Goal: Book appointment/travel/reservation

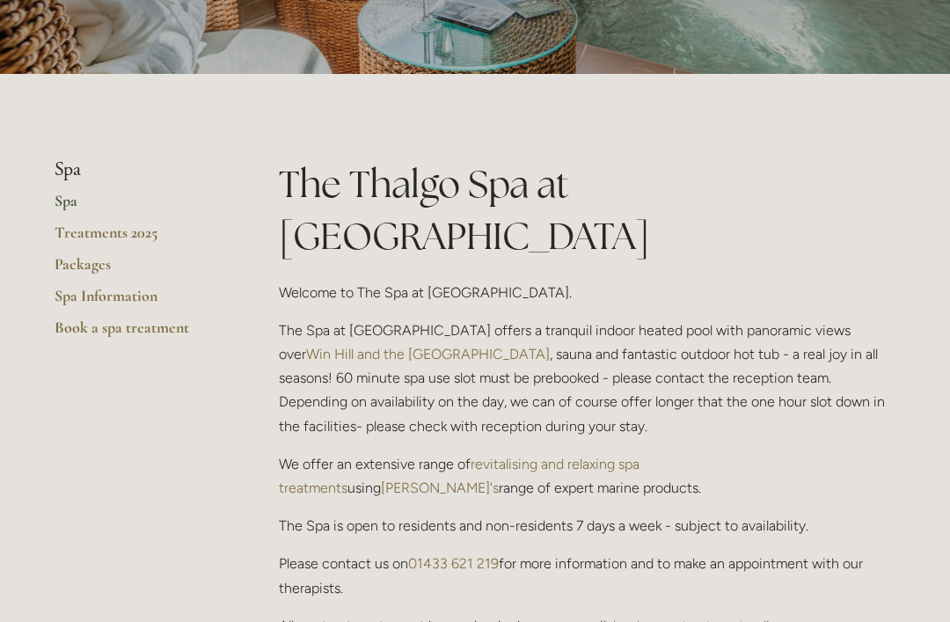
scroll to position [301, 0]
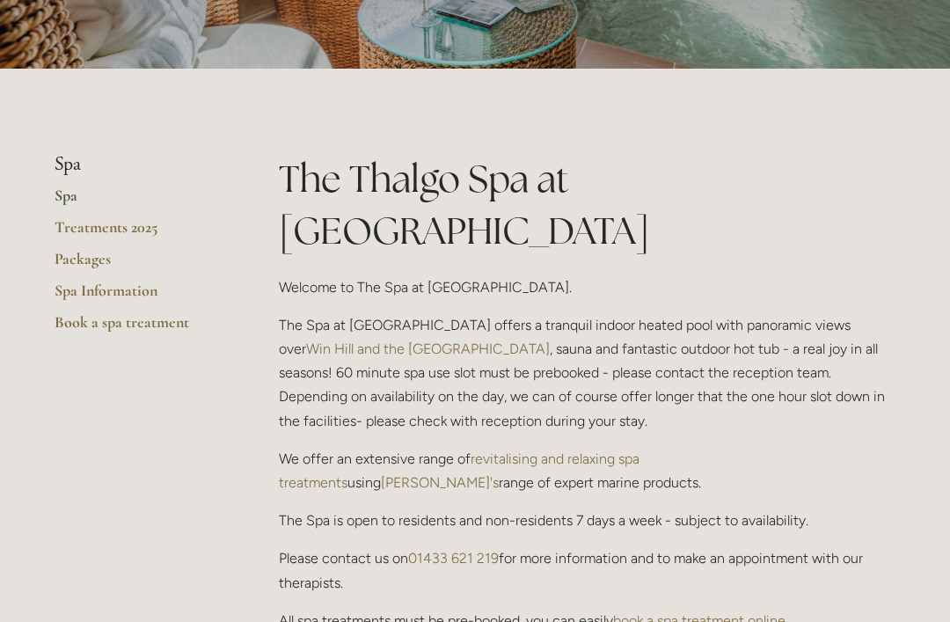
click at [82, 289] on link "Spa Information" at bounding box center [139, 297] width 168 height 32
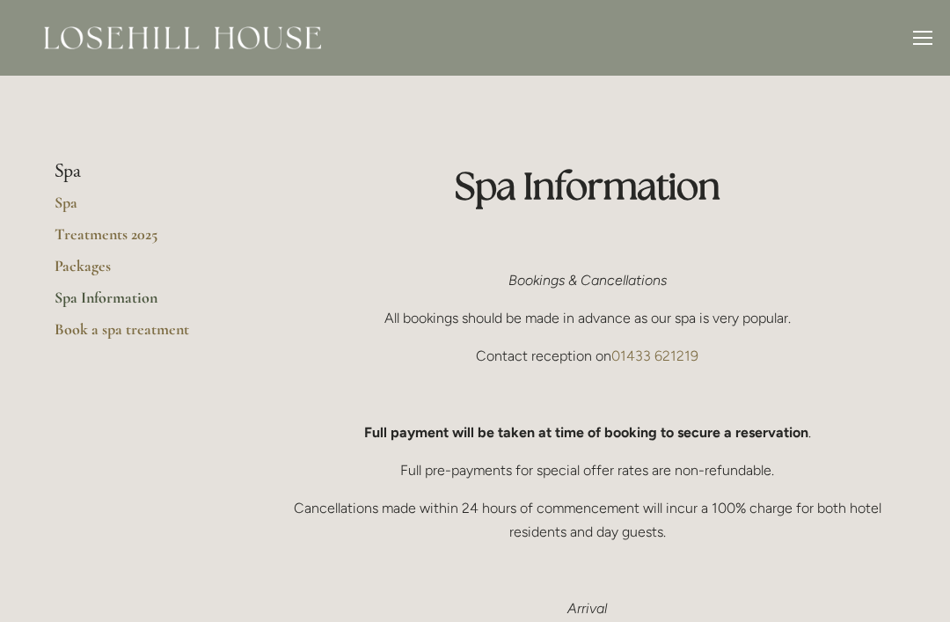
click at [63, 201] on link "Spa" at bounding box center [139, 209] width 168 height 32
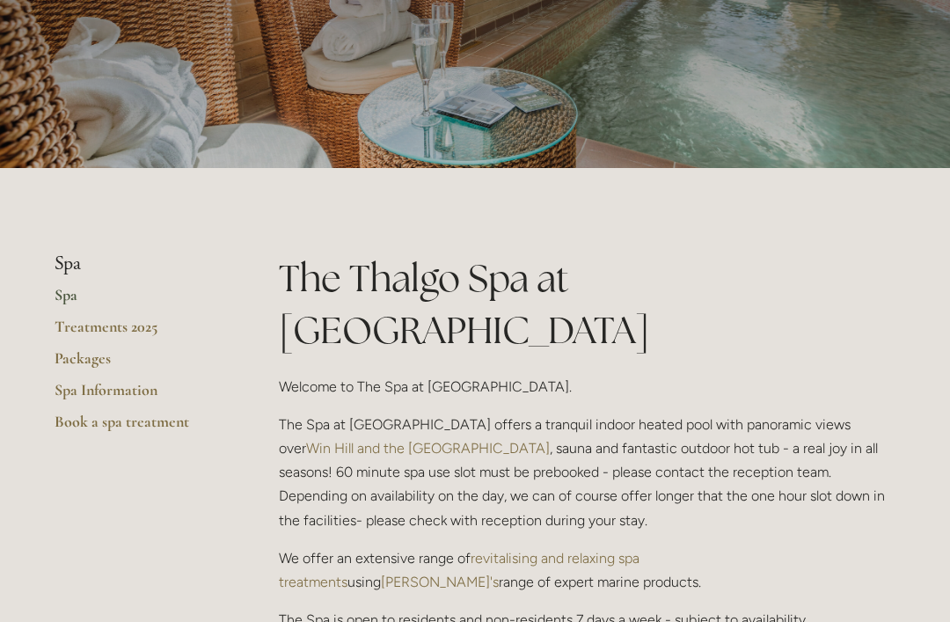
scroll to position [202, 0]
click at [83, 358] on link "Packages" at bounding box center [139, 364] width 168 height 32
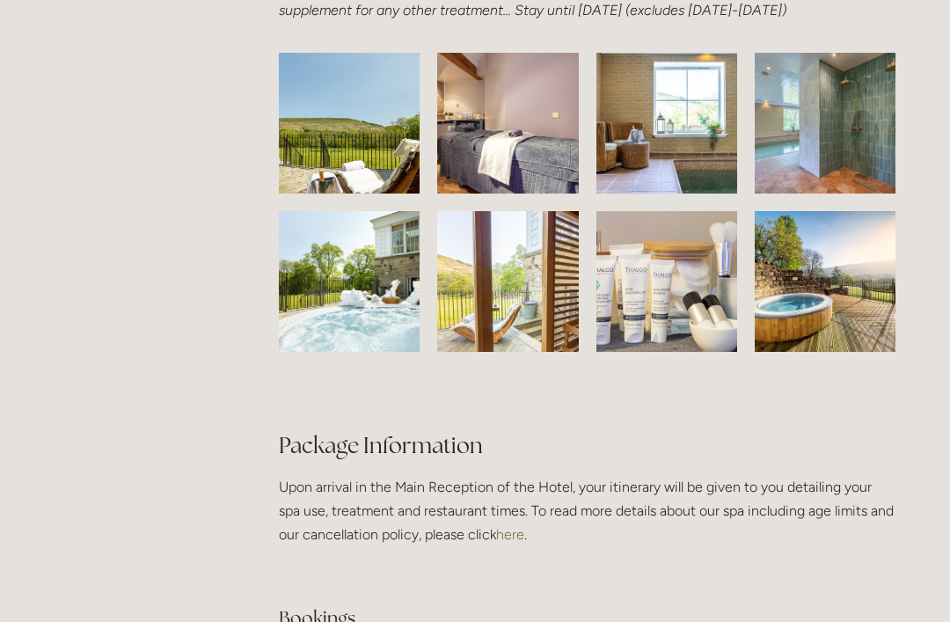
scroll to position [2821, 0]
click at [816, 307] on img at bounding box center [824, 281] width 187 height 141
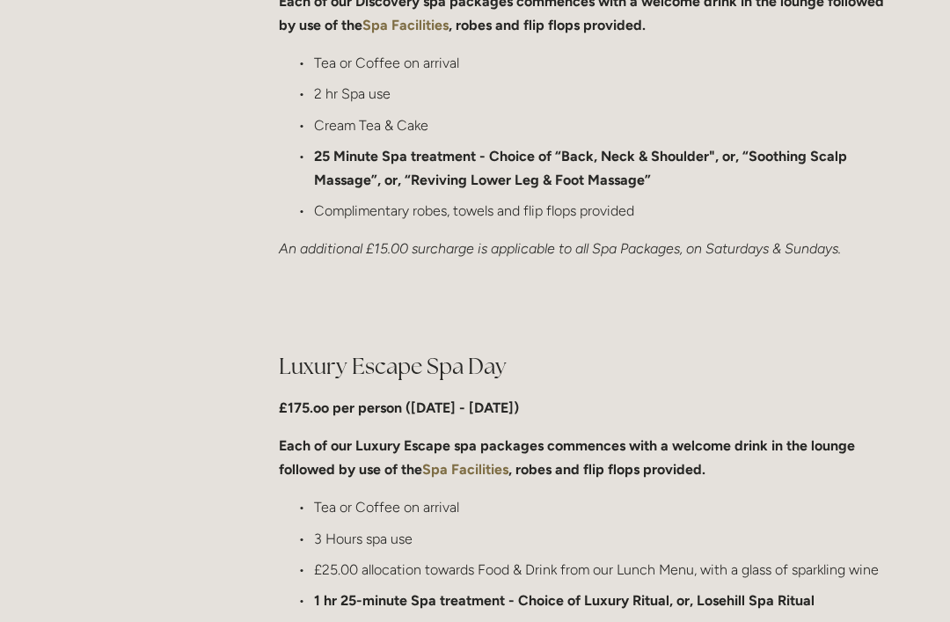
scroll to position [1523, 0]
click at [479, 468] on strong "Spa Facilities" at bounding box center [465, 470] width 86 height 17
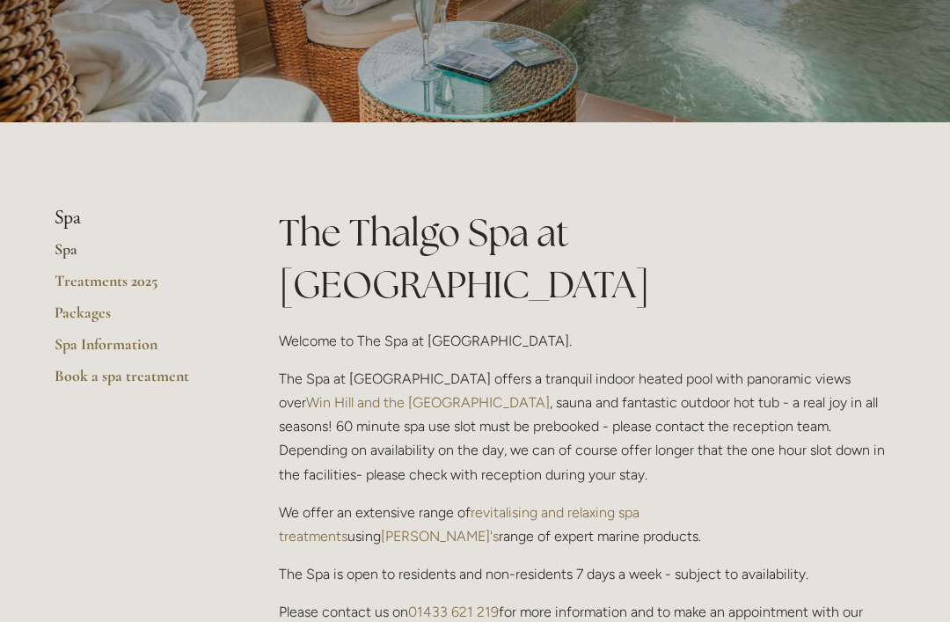
scroll to position [247, 0]
click at [550, 394] on link "Win Hill and the [GEOGRAPHIC_DATA]" at bounding box center [428, 402] width 244 height 17
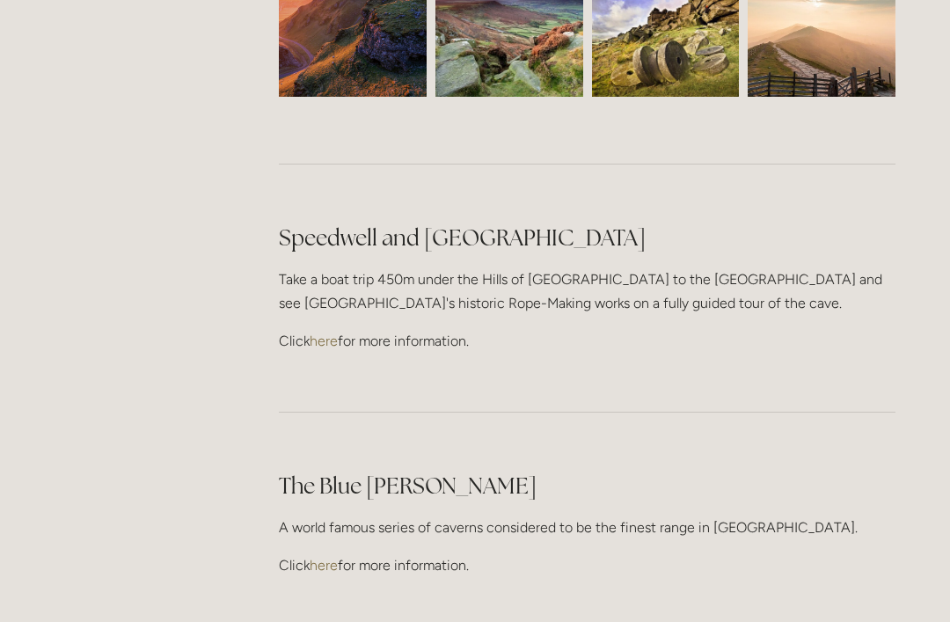
scroll to position [4758, 0]
click at [332, 557] on link "here" at bounding box center [324, 565] width 28 height 17
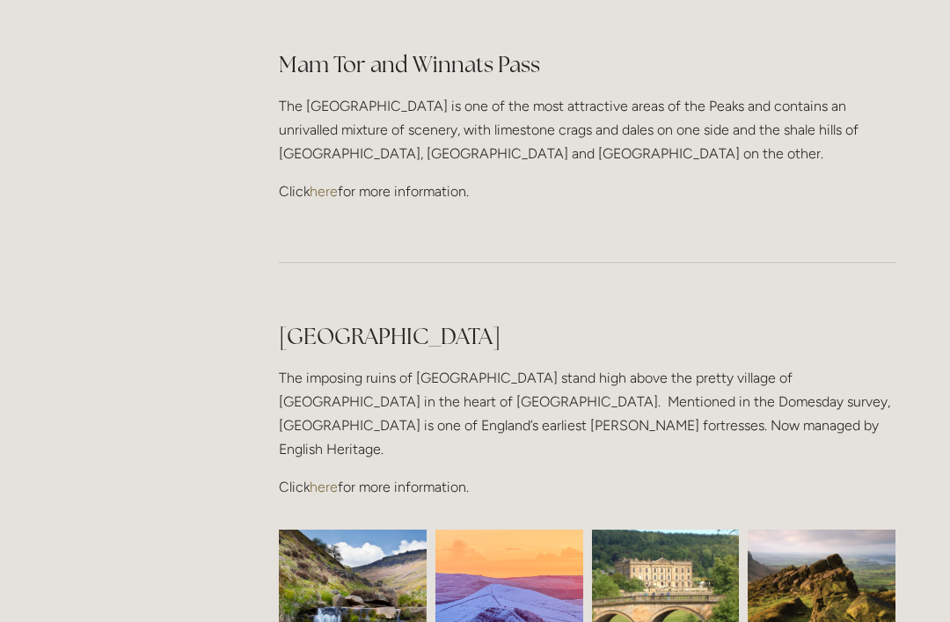
scroll to position [4021, 0]
click at [334, 479] on link "here" at bounding box center [324, 487] width 28 height 17
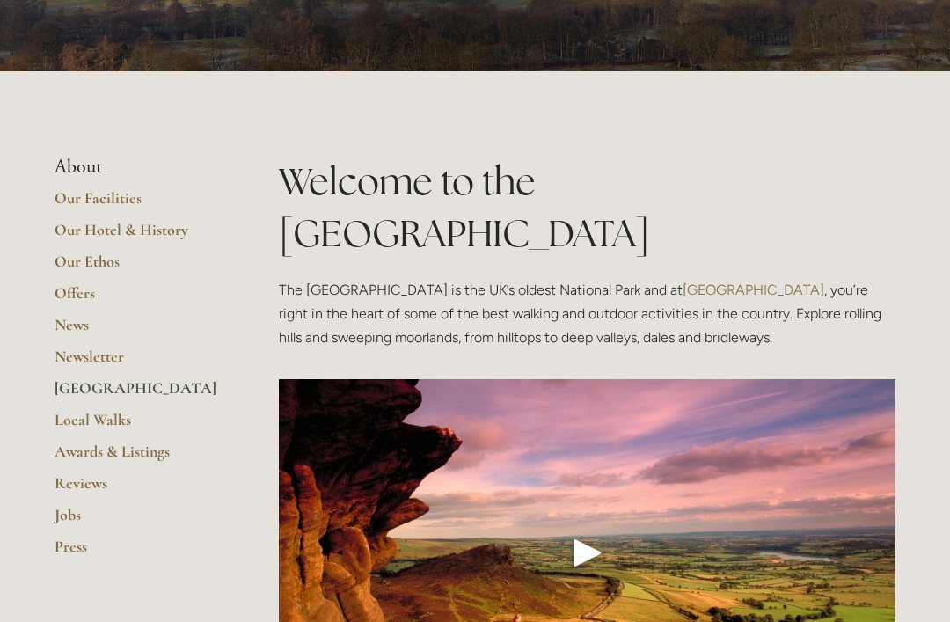
scroll to position [192, 0]
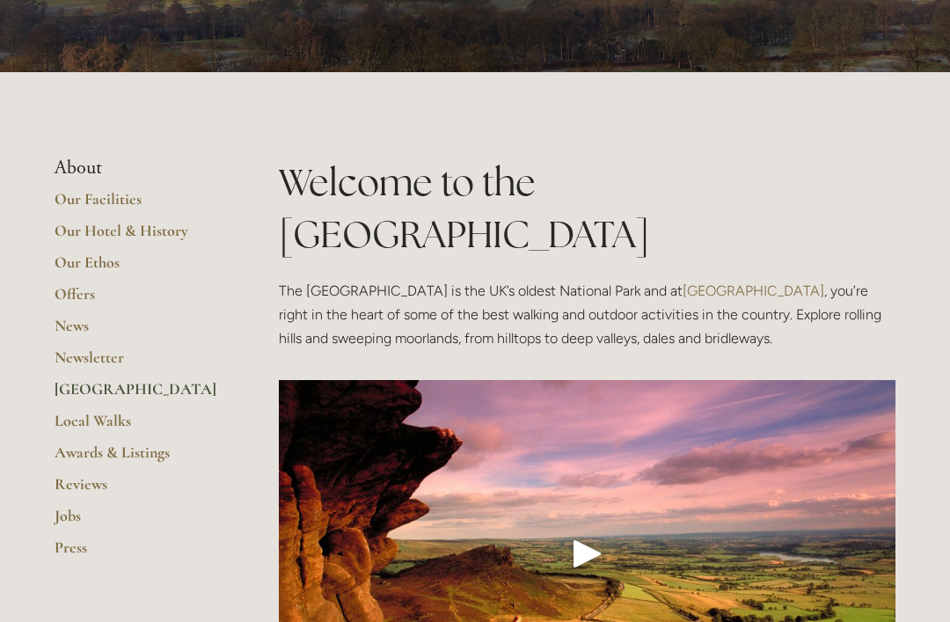
click at [98, 269] on link "Our Ethos" at bounding box center [139, 269] width 168 height 32
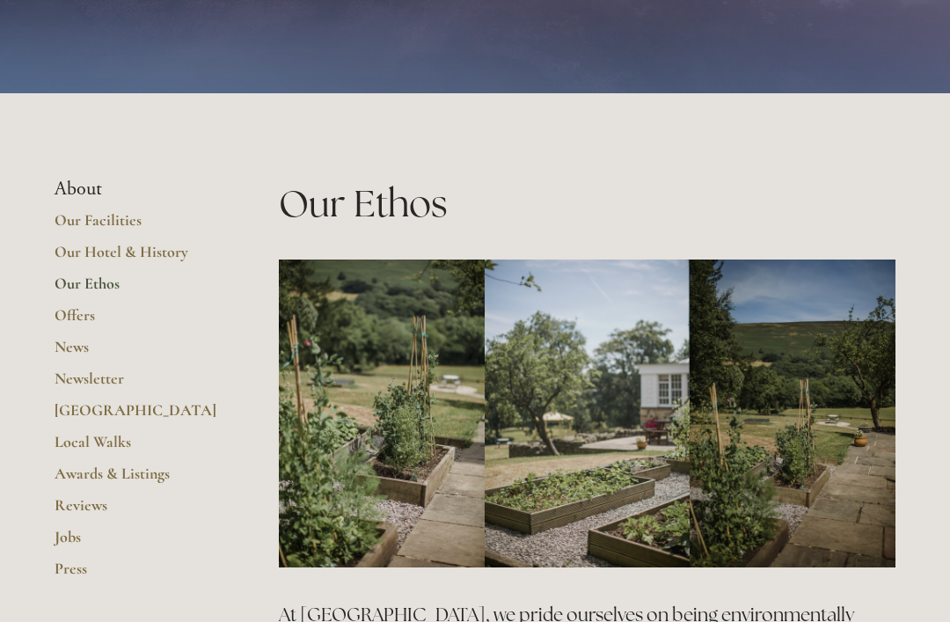
scroll to position [176, 0]
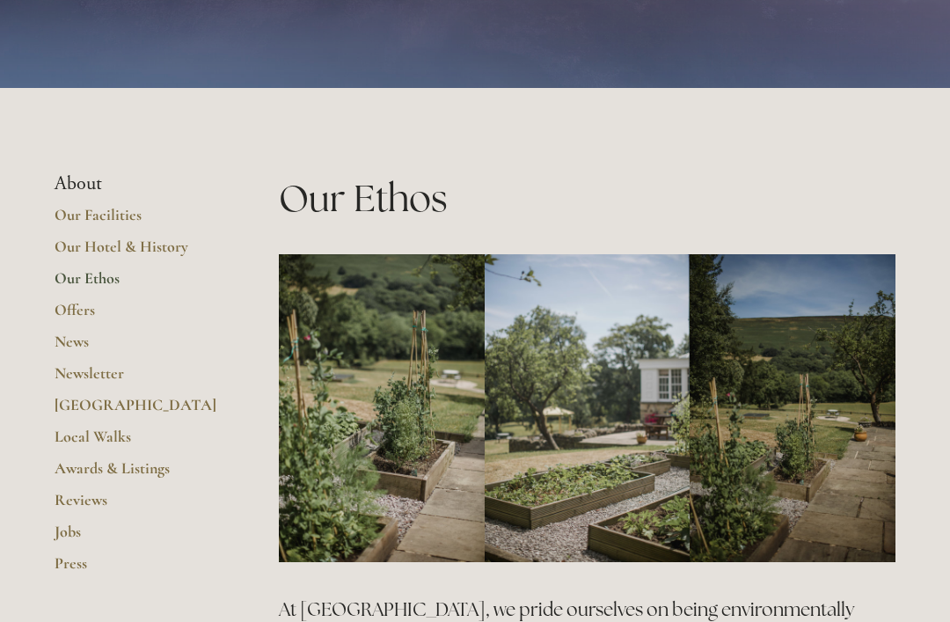
click at [84, 313] on link "Offers" at bounding box center [139, 316] width 168 height 32
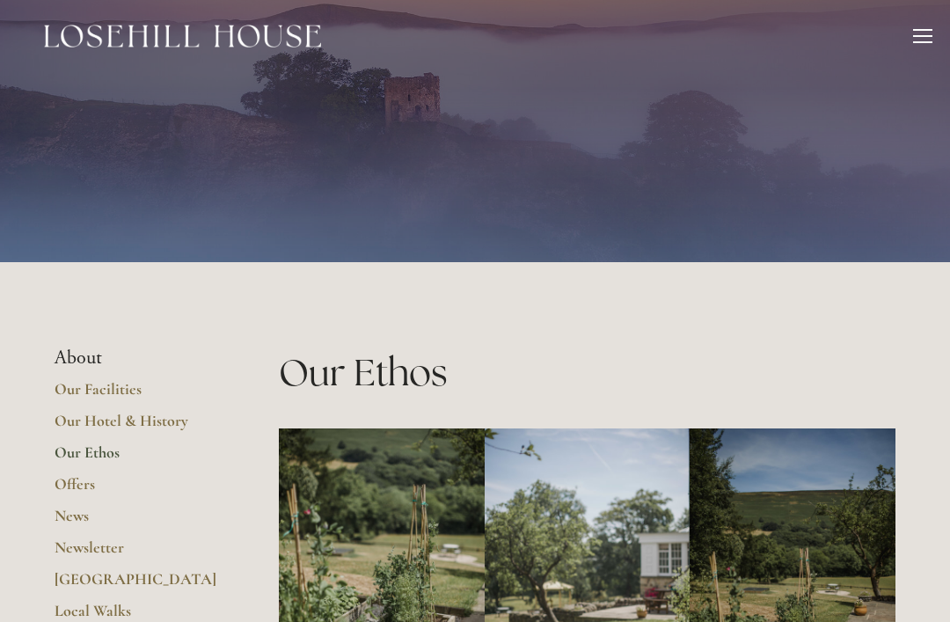
scroll to position [0, 0]
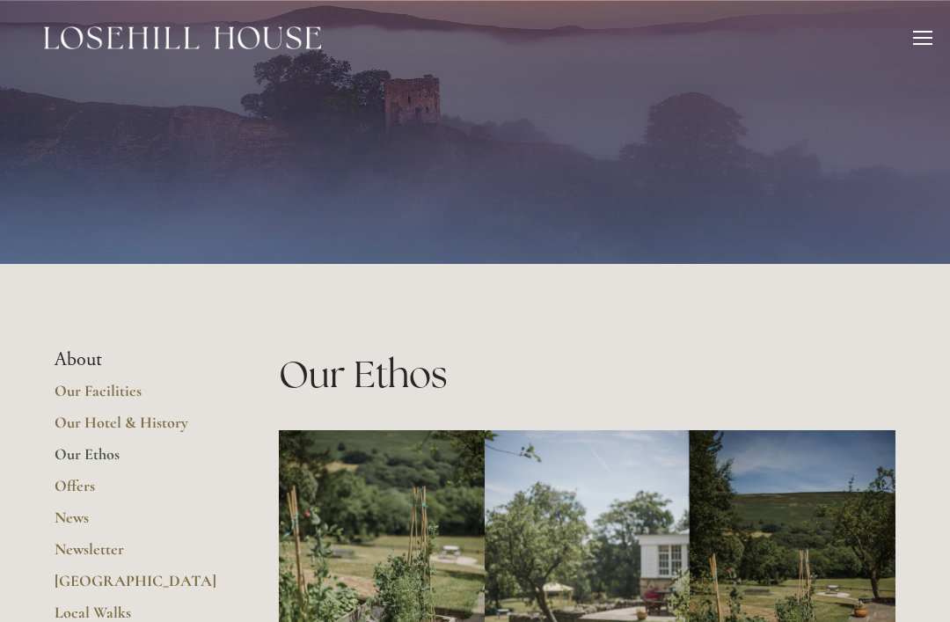
click at [913, 36] on div at bounding box center [922, 40] width 19 height 19
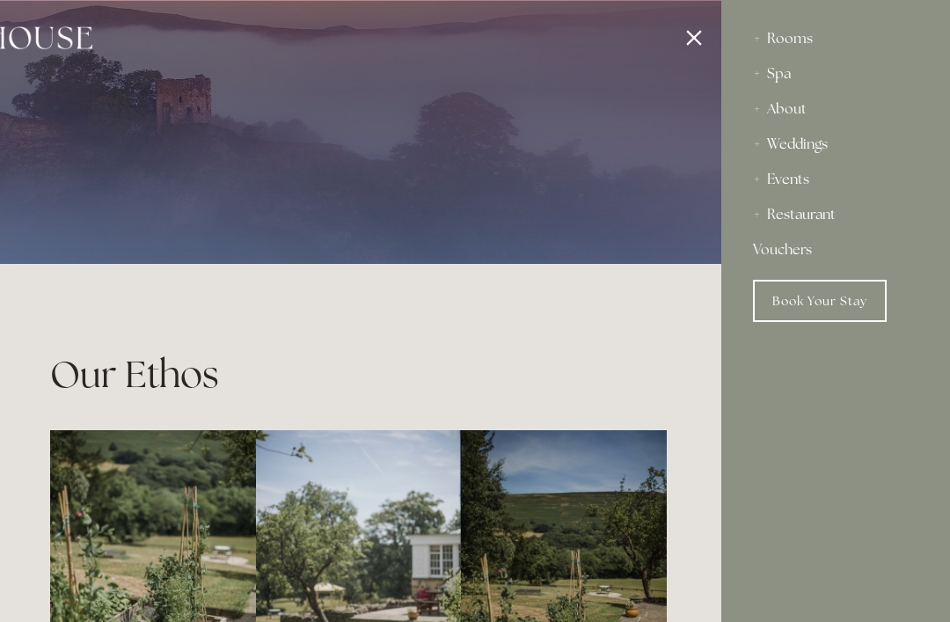
click at [788, 75] on div "Spa" at bounding box center [835, 73] width 165 height 35
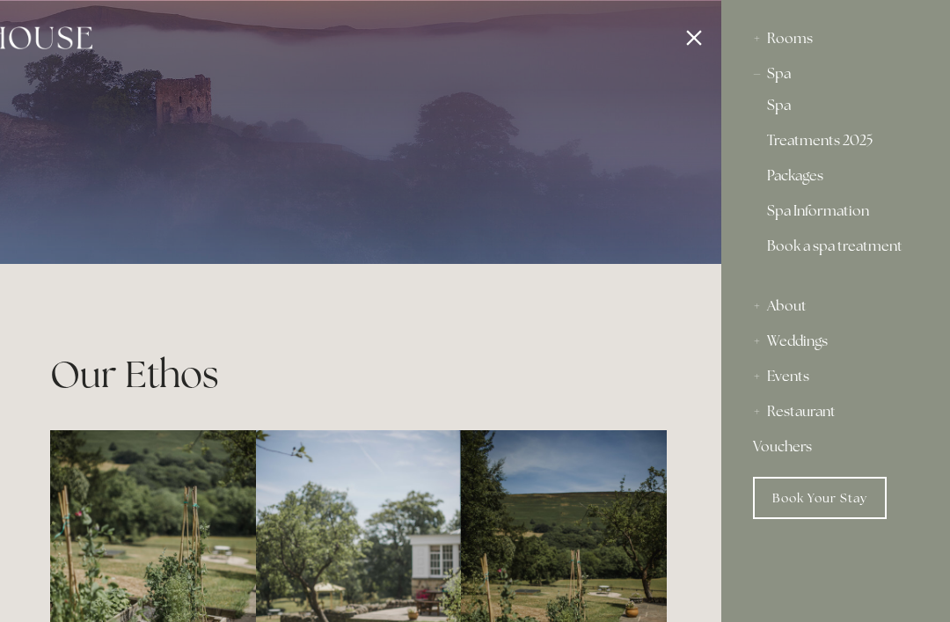
click at [854, 217] on link "Spa Information" at bounding box center [835, 214] width 137 height 21
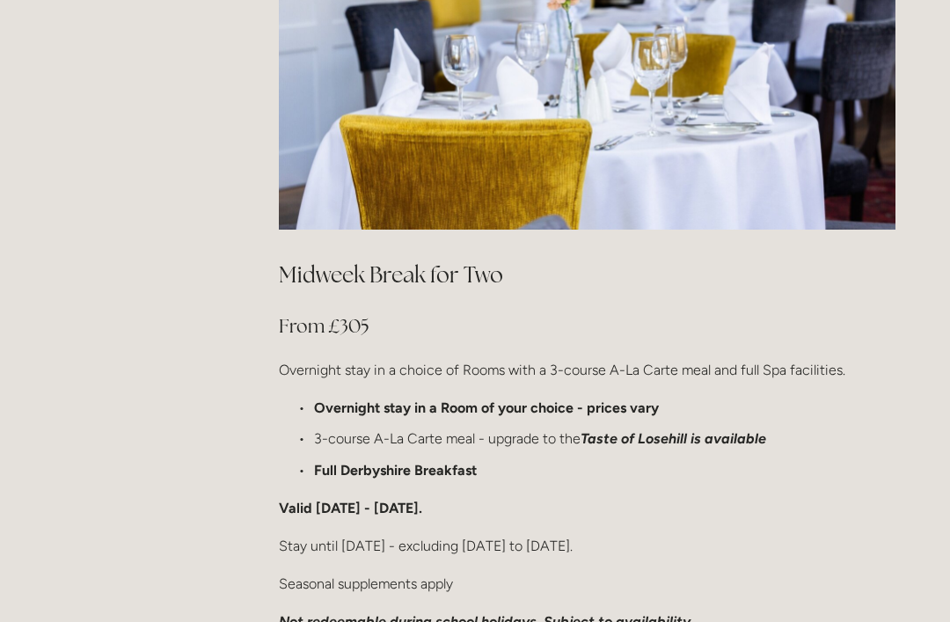
scroll to position [902, 0]
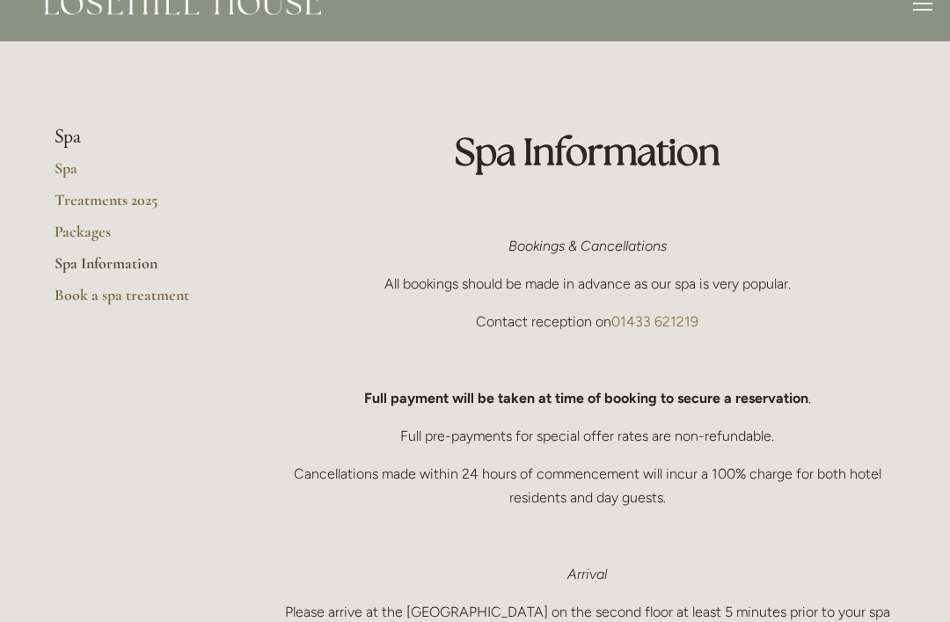
scroll to position [38, 0]
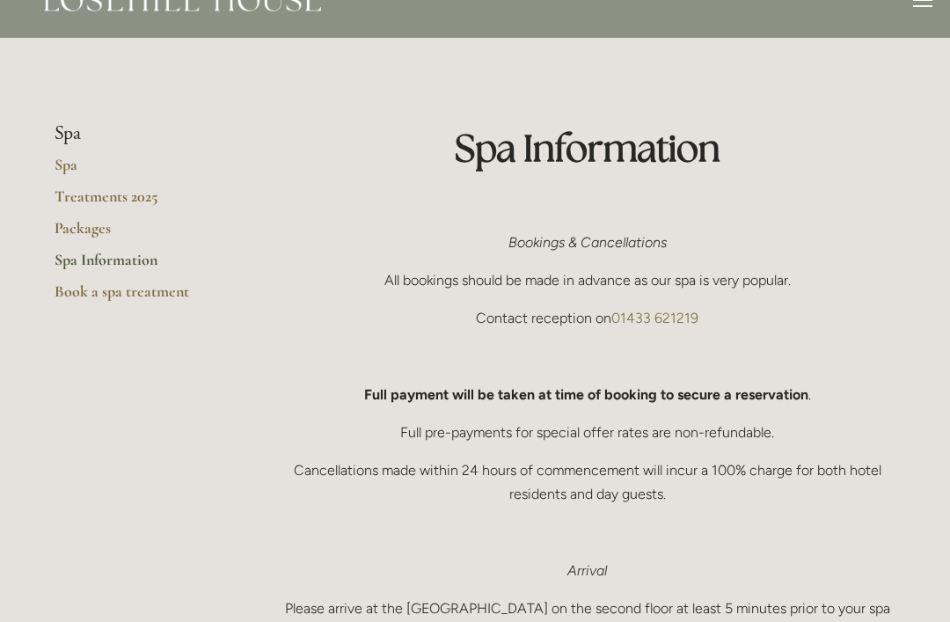
click at [89, 296] on link "Book a spa treatment" at bounding box center [139, 298] width 168 height 32
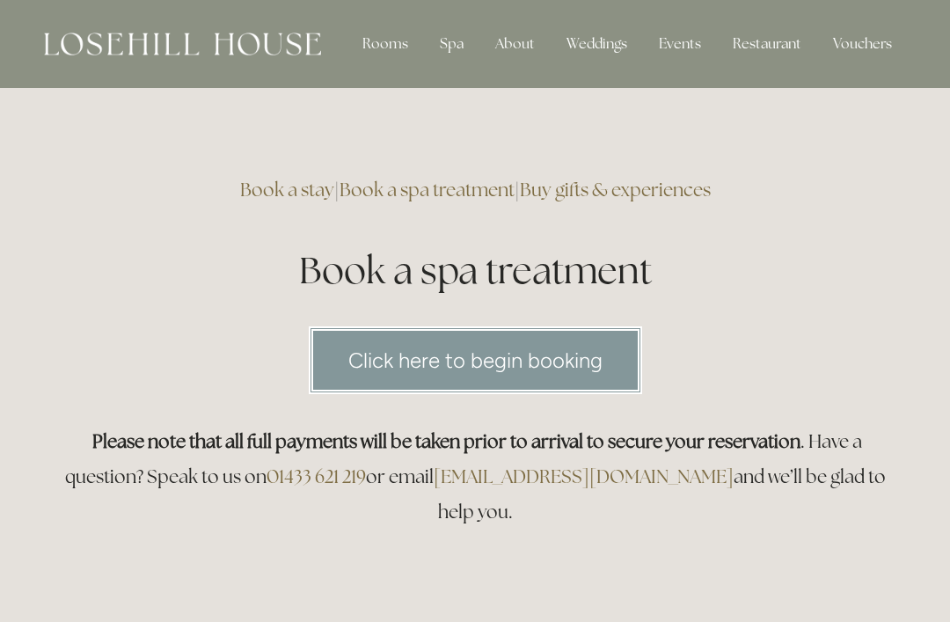
click at [372, 355] on link "Click here to begin booking" at bounding box center [475, 360] width 333 height 68
